Goal: Transaction & Acquisition: Purchase product/service

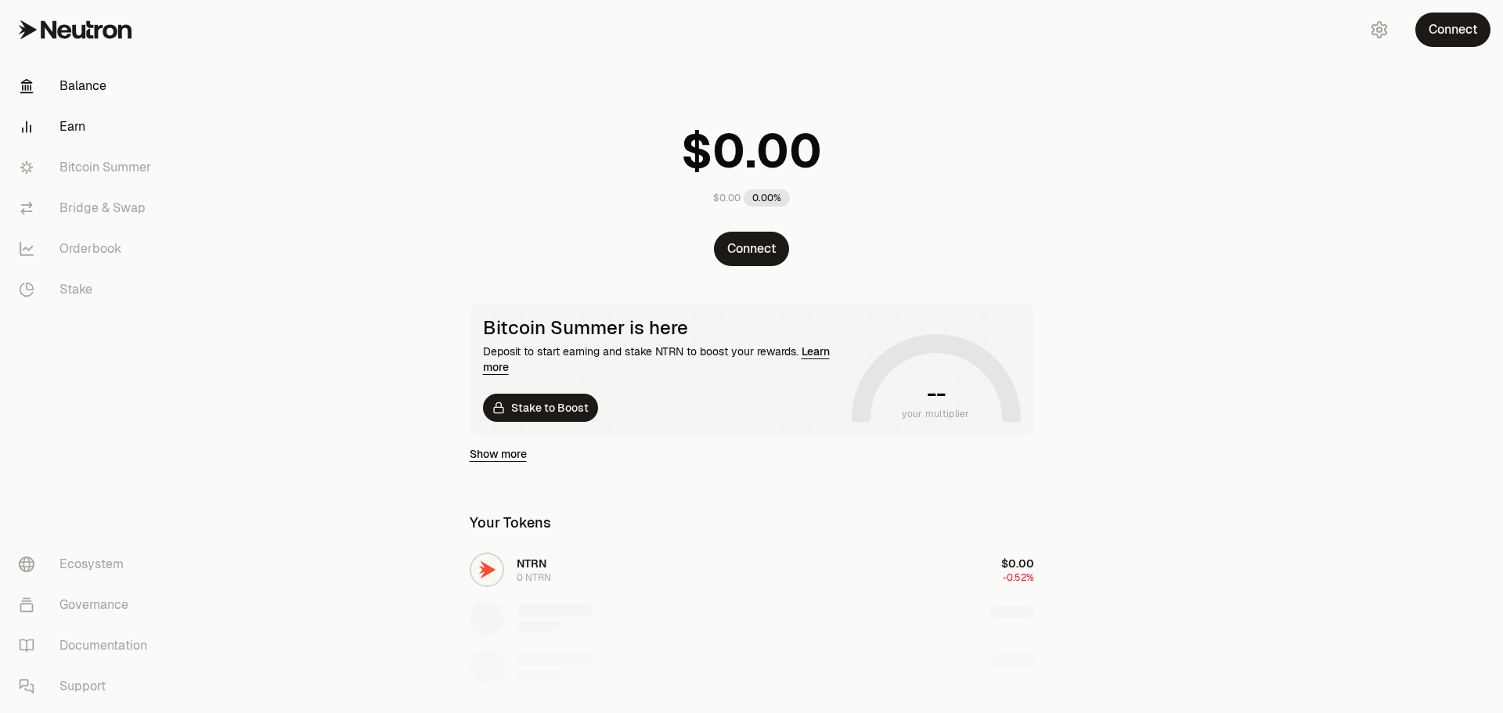
click at [76, 121] on link "Earn" at bounding box center [87, 126] width 163 height 41
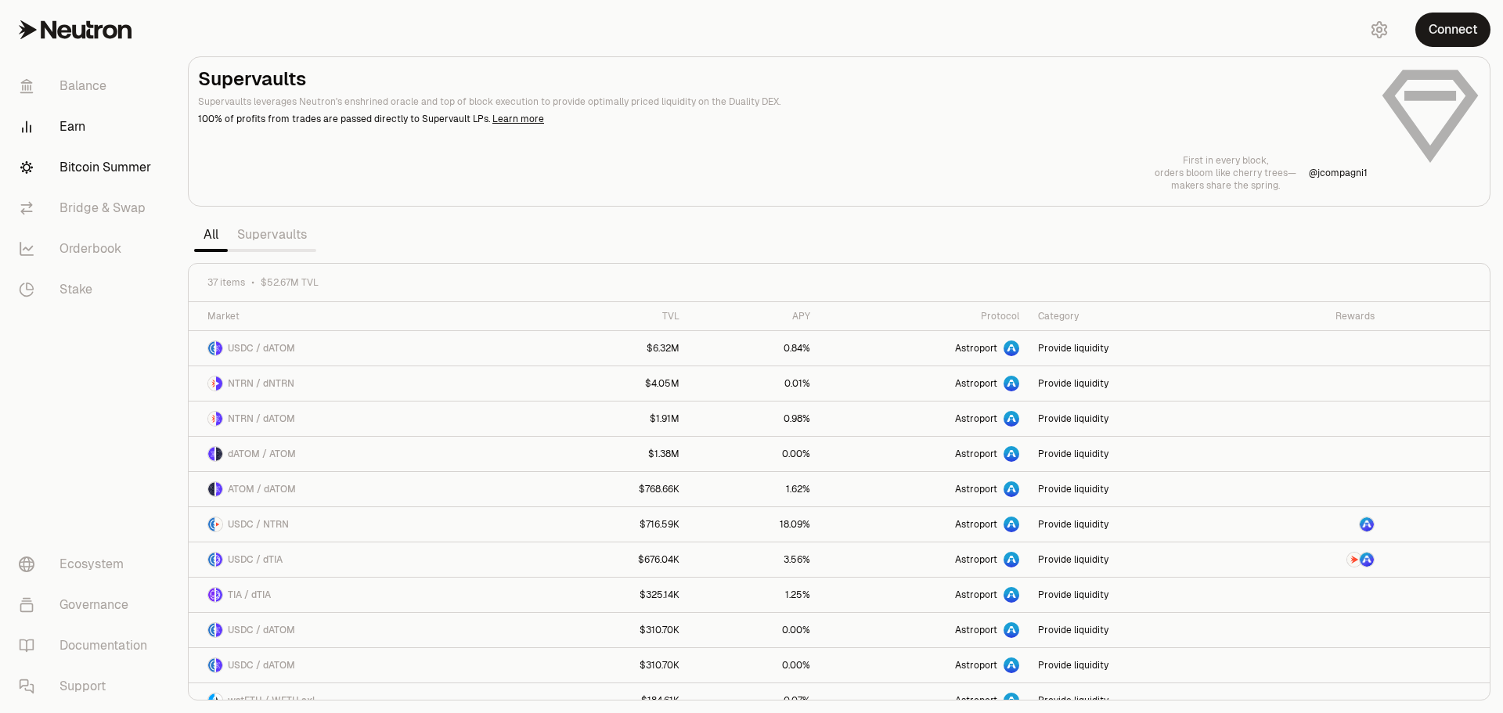
click at [103, 157] on link "Bitcoin Summer" at bounding box center [87, 167] width 163 height 41
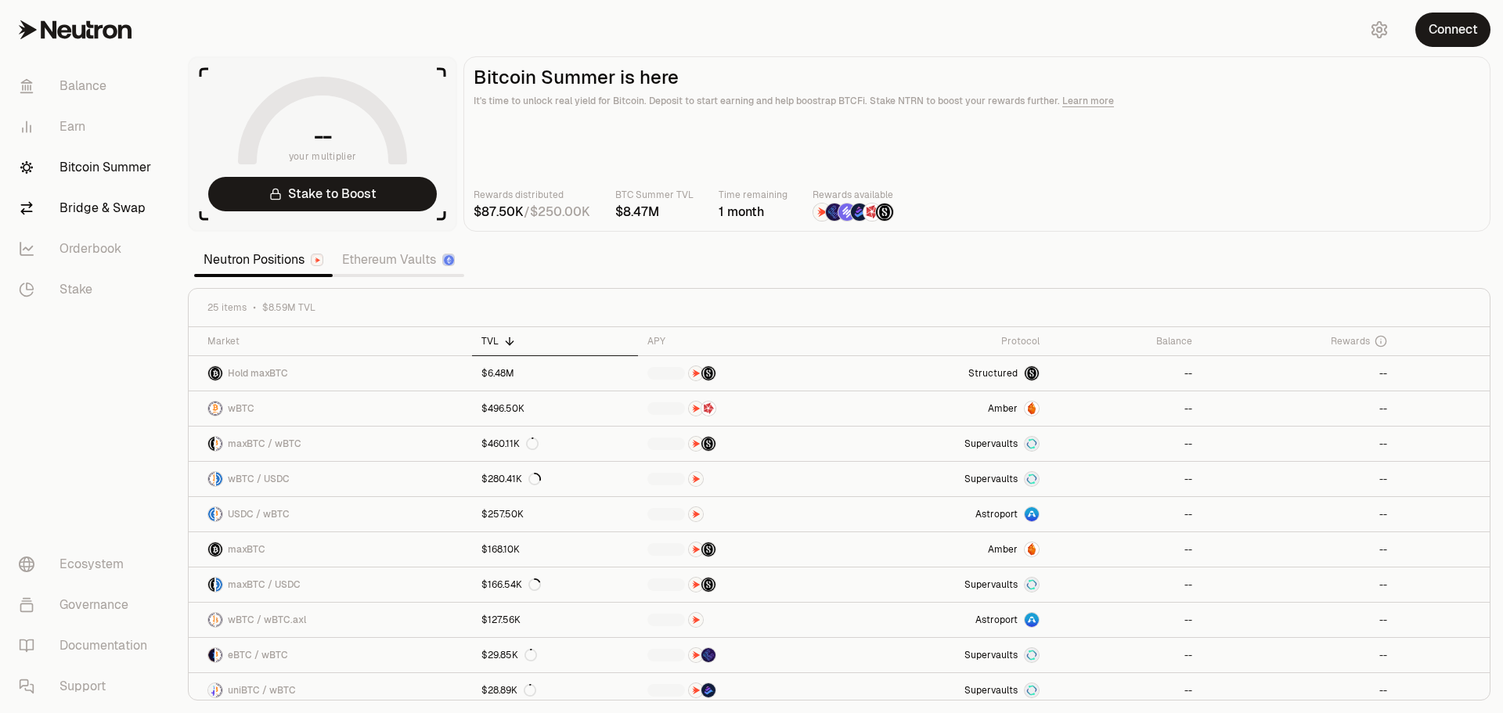
click at [117, 206] on link "Bridge & Swap" at bounding box center [87, 208] width 163 height 41
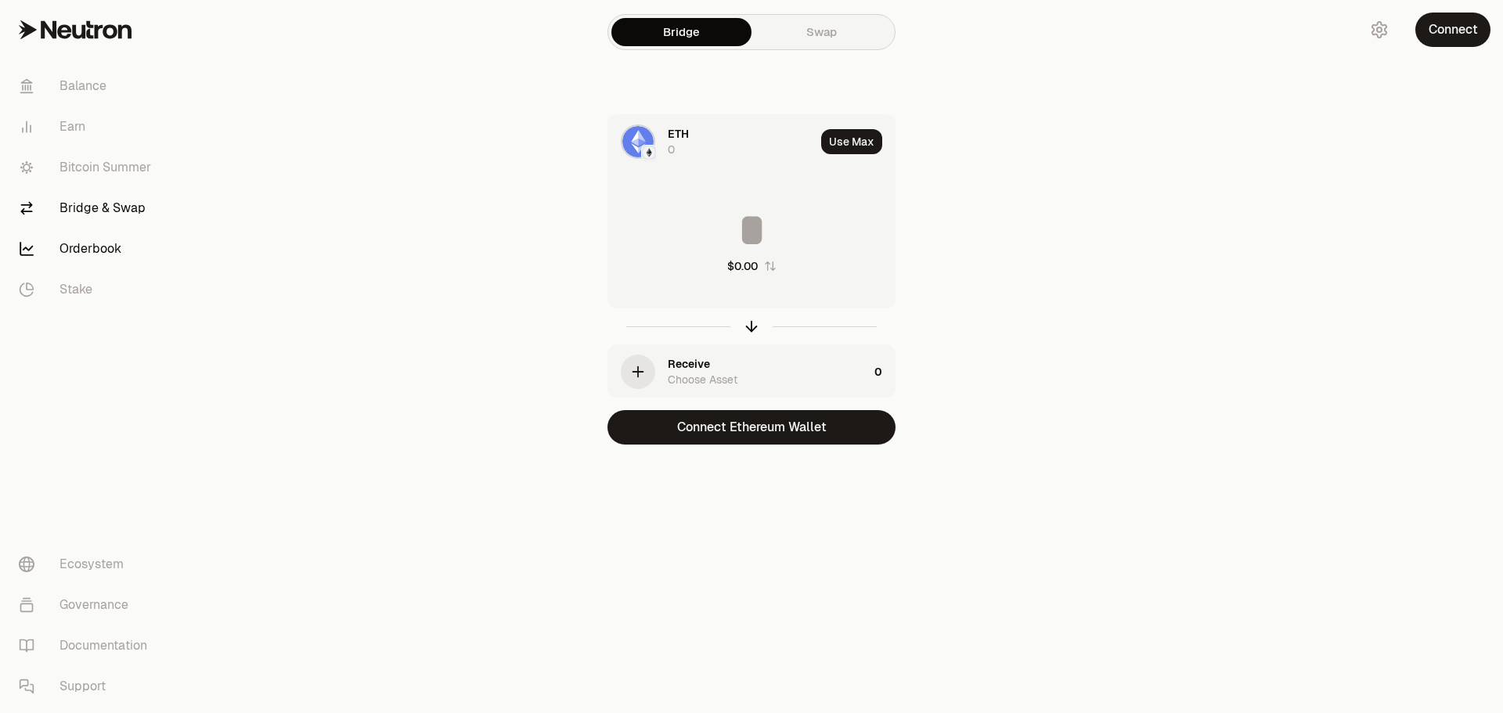
click at [107, 244] on link "Orderbook" at bounding box center [87, 249] width 163 height 41
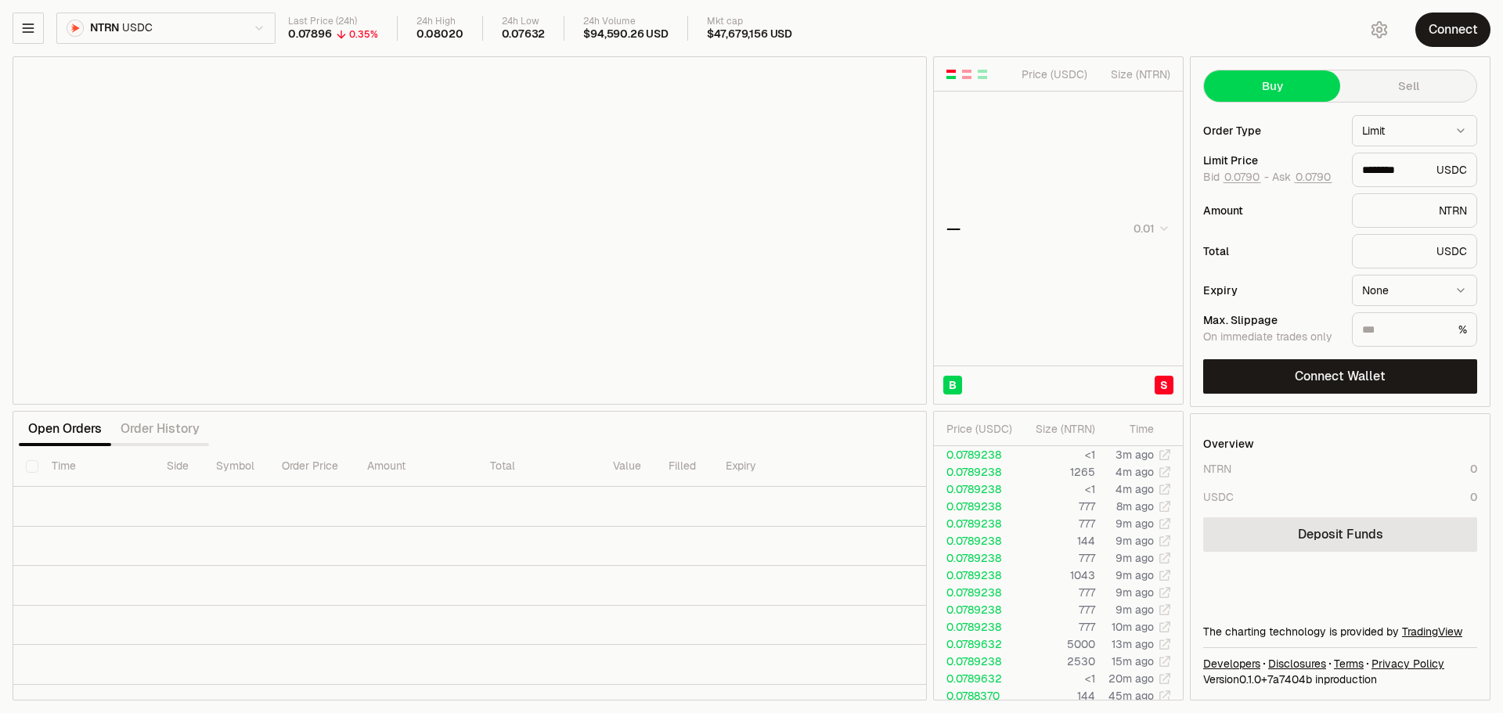
type input "********"
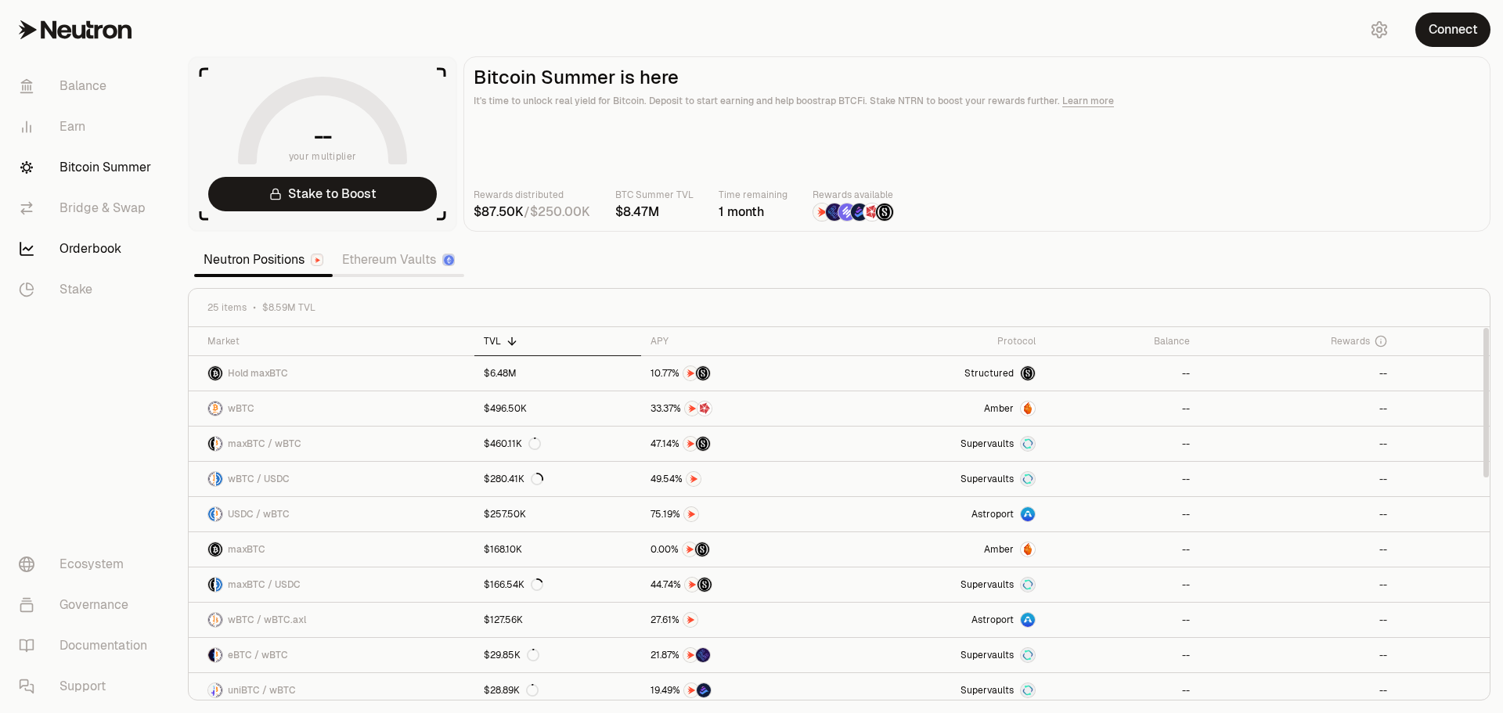
click at [92, 258] on link "Orderbook" at bounding box center [87, 249] width 163 height 41
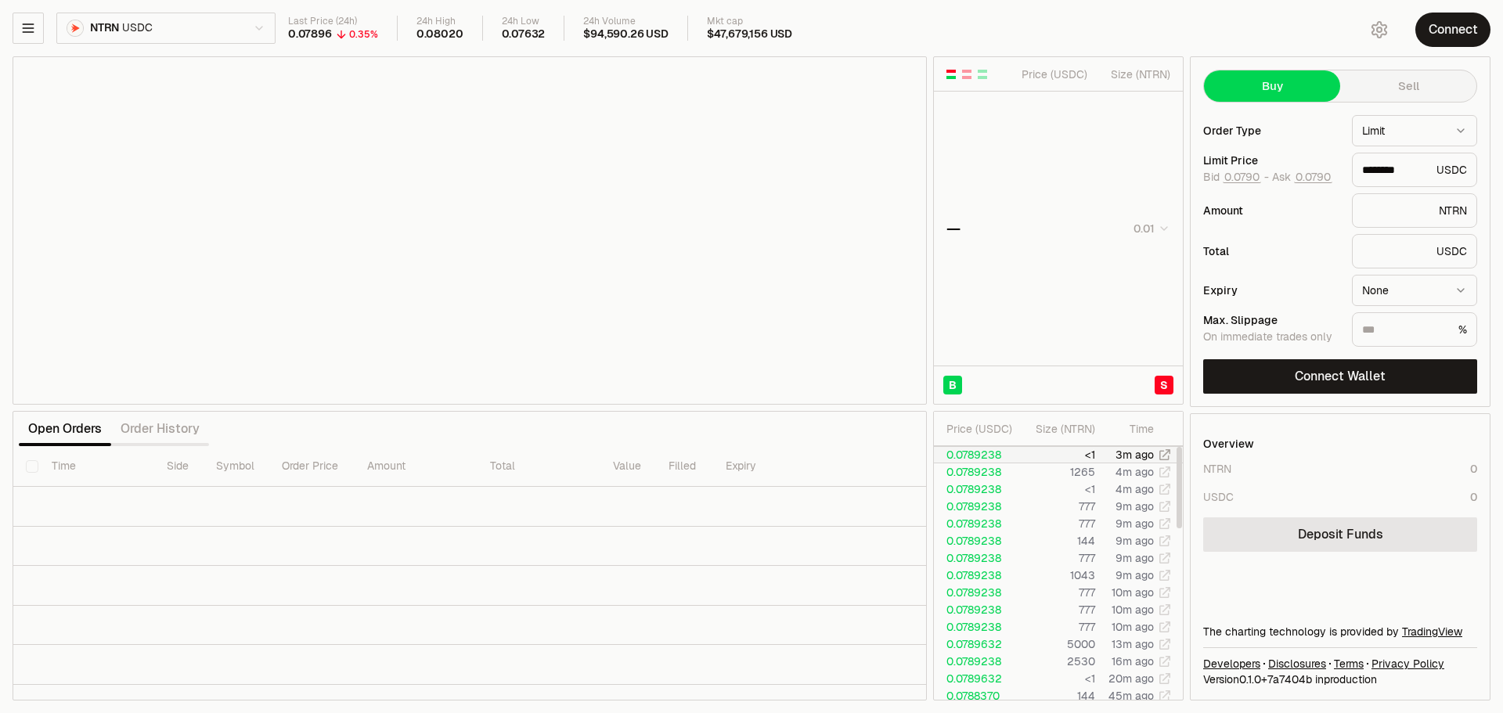
click at [1001, 458] on td "0.0789238" at bounding box center [976, 454] width 85 height 17
click at [1002, 477] on td "0.0789238" at bounding box center [976, 472] width 85 height 17
type input "********"
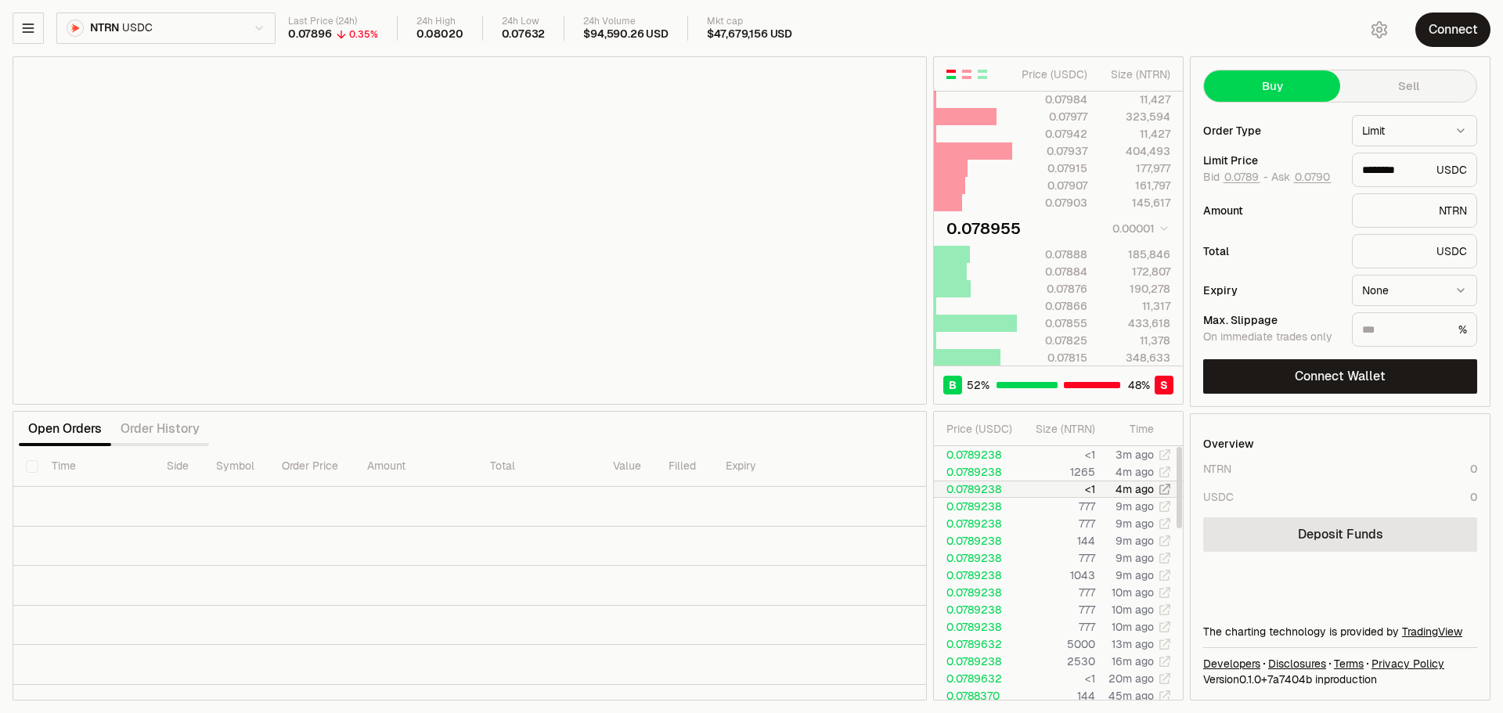
click at [1008, 494] on td "0.0789238" at bounding box center [976, 489] width 85 height 17
click at [232, 25] on html "Balance Earn Bitcoin Summer Bridge & Swap Orderbook Stake Ecosystem Governance …" at bounding box center [751, 356] width 1503 height 713
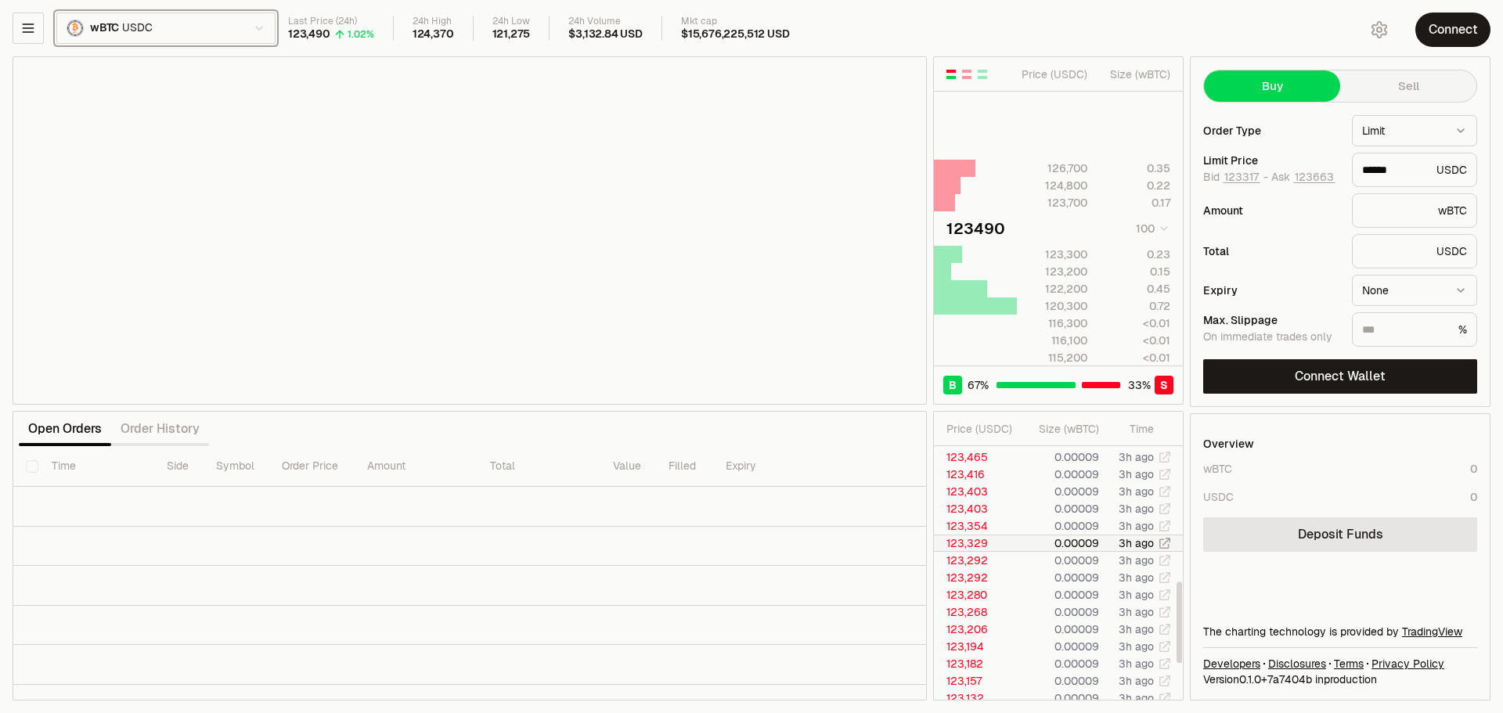
scroll to position [608, 0]
click at [1028, 528] on td "0.00009" at bounding box center [1060, 536] width 80 height 17
click at [1015, 548] on td "123,194" at bounding box center [977, 553] width 86 height 17
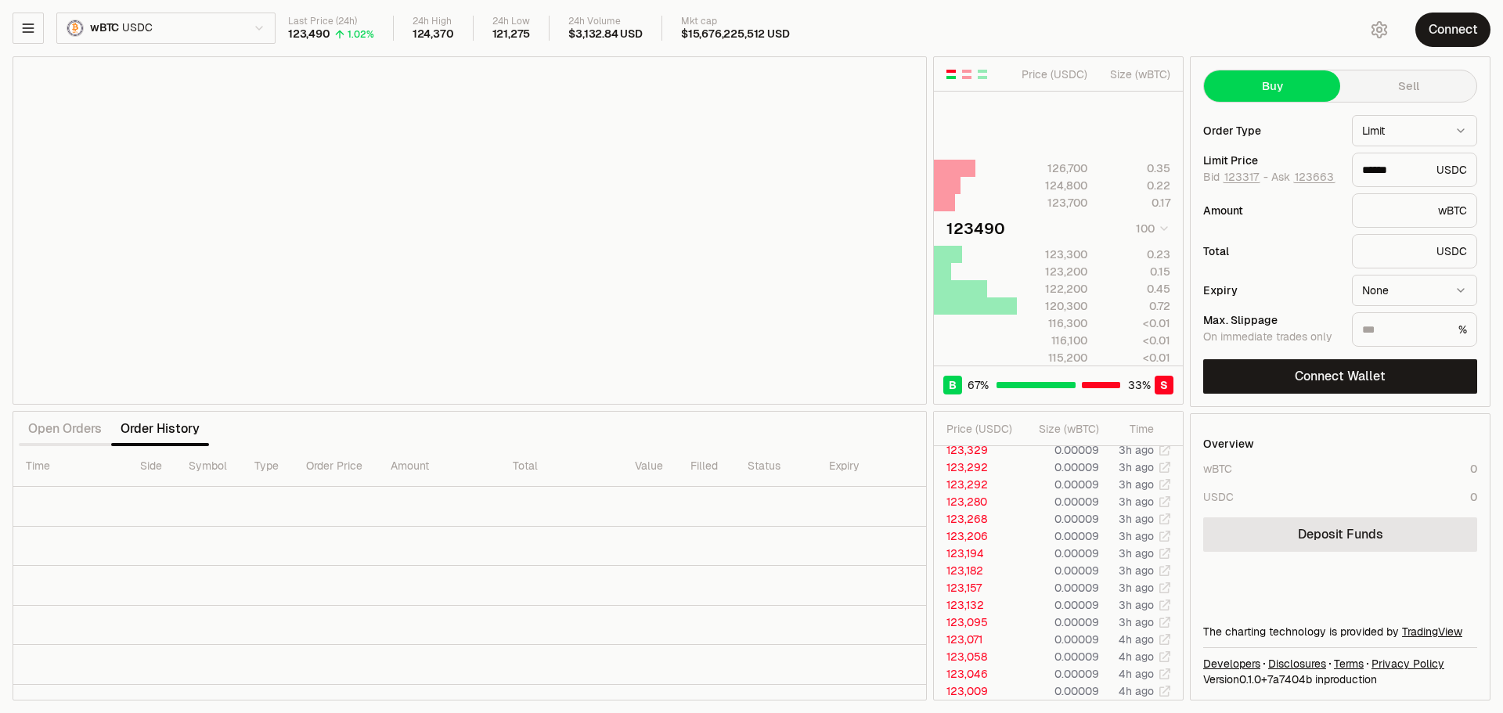
click at [1357, 84] on button "Sell" at bounding box center [1408, 85] width 136 height 31
click at [1326, 87] on button "Buy" at bounding box center [1272, 85] width 136 height 31
click at [1402, 89] on button "Sell" at bounding box center [1408, 85] width 136 height 31
click at [1311, 88] on button "Buy" at bounding box center [1272, 85] width 136 height 31
type input "******"
